Goal: Task Accomplishment & Management: Manage account settings

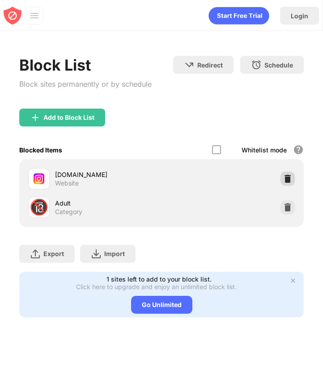
click at [282, 181] on div at bounding box center [287, 179] width 14 height 14
